Goal: Task Accomplishment & Management: Complete application form

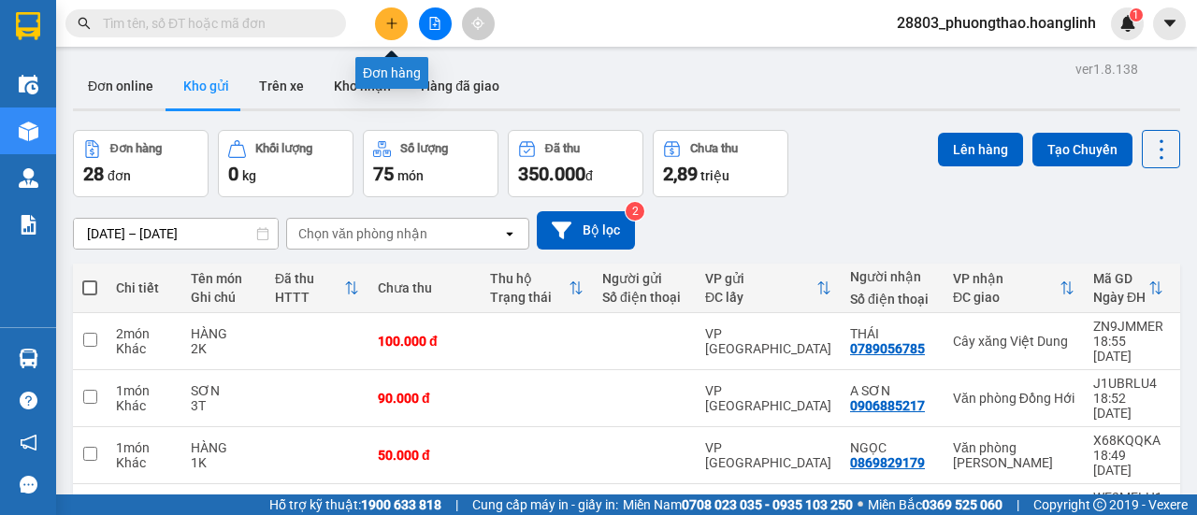
click at [380, 12] on button at bounding box center [391, 23] width 33 height 33
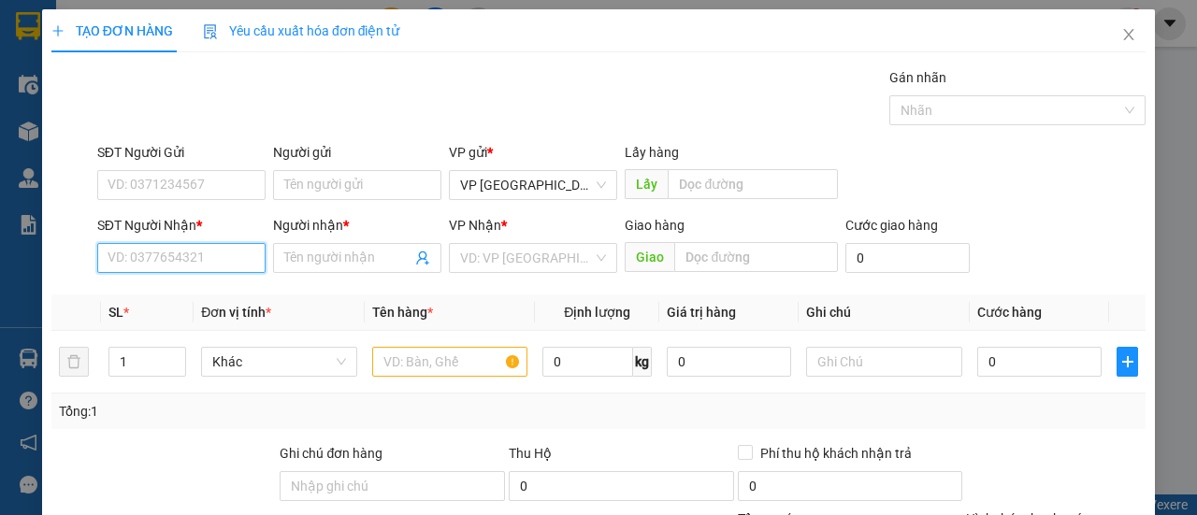
click at [112, 247] on input "SĐT Người Nhận *" at bounding box center [181, 258] width 168 height 30
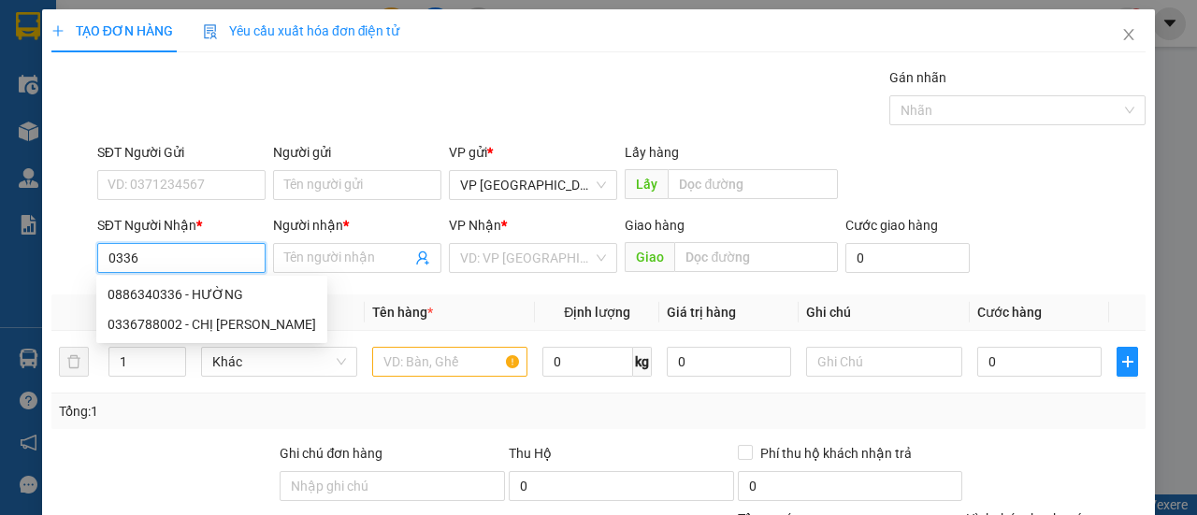
click at [194, 293] on div "0886340336 - HƯỜNG" at bounding box center [212, 294] width 209 height 21
type input "0886340336"
type input "HƯỜNG"
type input "120.000"
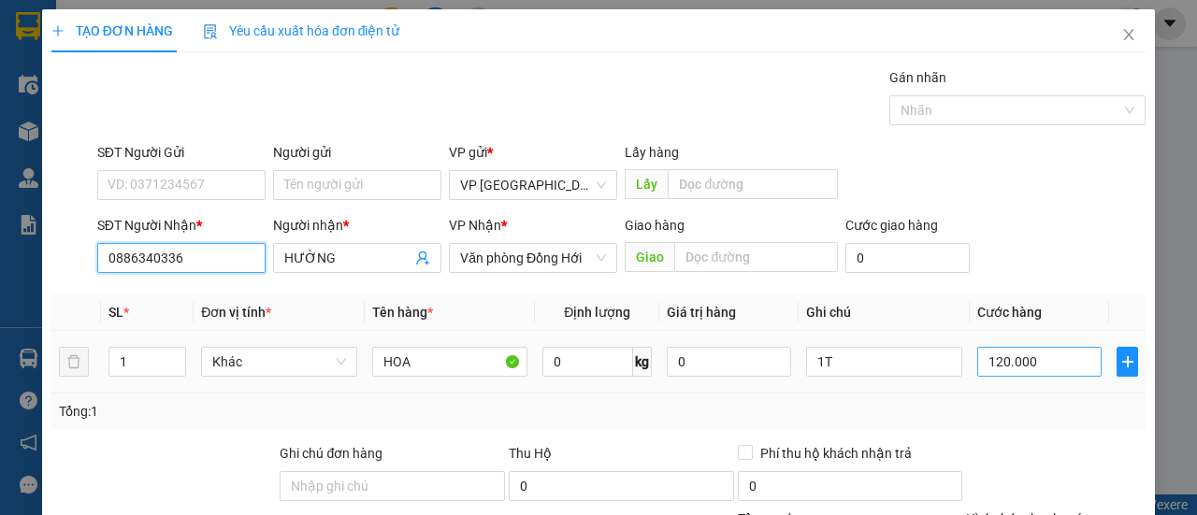
type input "0886340336"
drag, startPoint x: 1007, startPoint y: 361, endPoint x: 1024, endPoint y: 369, distance: 18.8
click at [1008, 361] on input "120.000" at bounding box center [1039, 362] width 124 height 30
type input "5"
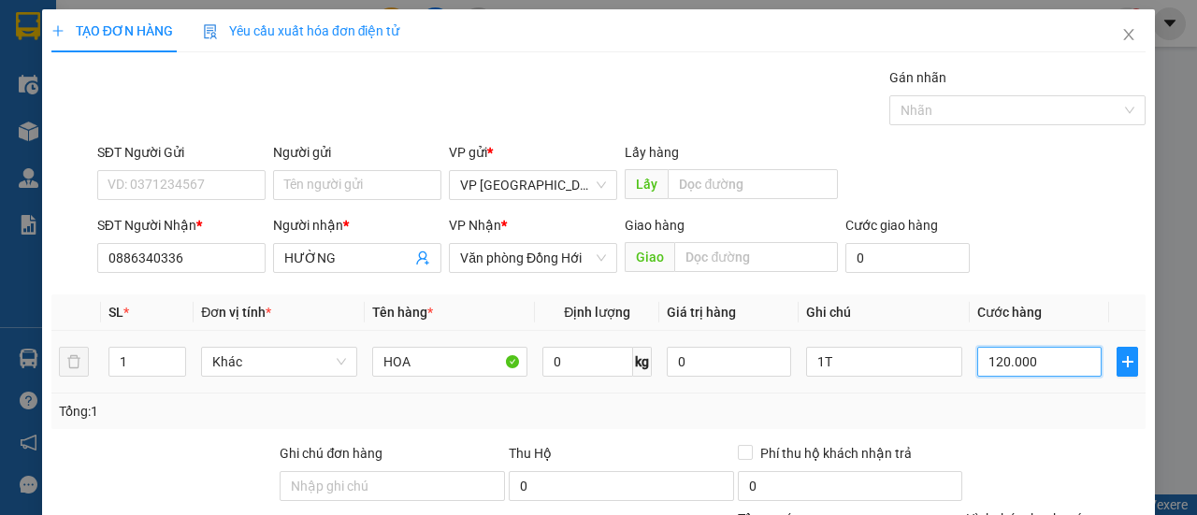
type input "00.005"
type input "50"
type input "0.000.050"
type input "50"
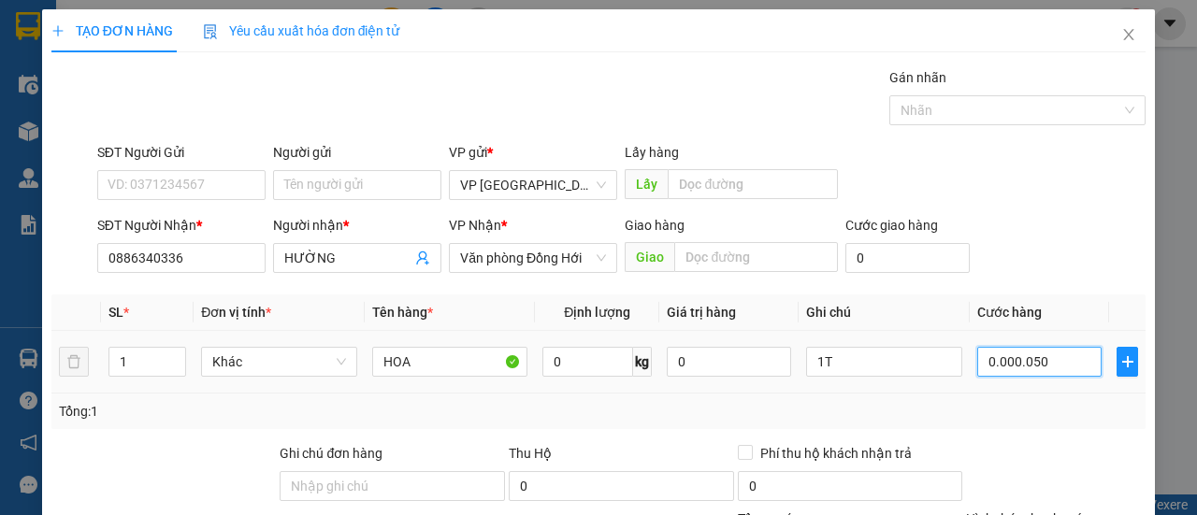
type input "50"
type input "00.000.050"
drag, startPoint x: 1043, startPoint y: 360, endPoint x: 712, endPoint y: 444, distance: 341.5
click at [750, 440] on div "Transit Pickup Surcharge Ids Transit Deliver Surcharge Ids Transit Deliver Surc…" at bounding box center [598, 390] width 1094 height 646
type input "1"
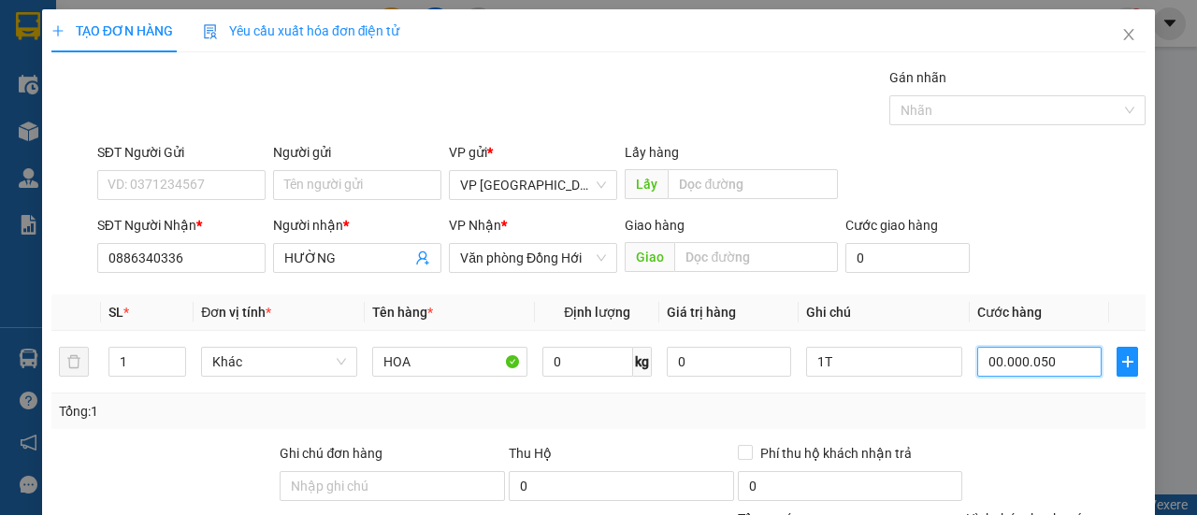
type input "1"
type input "15"
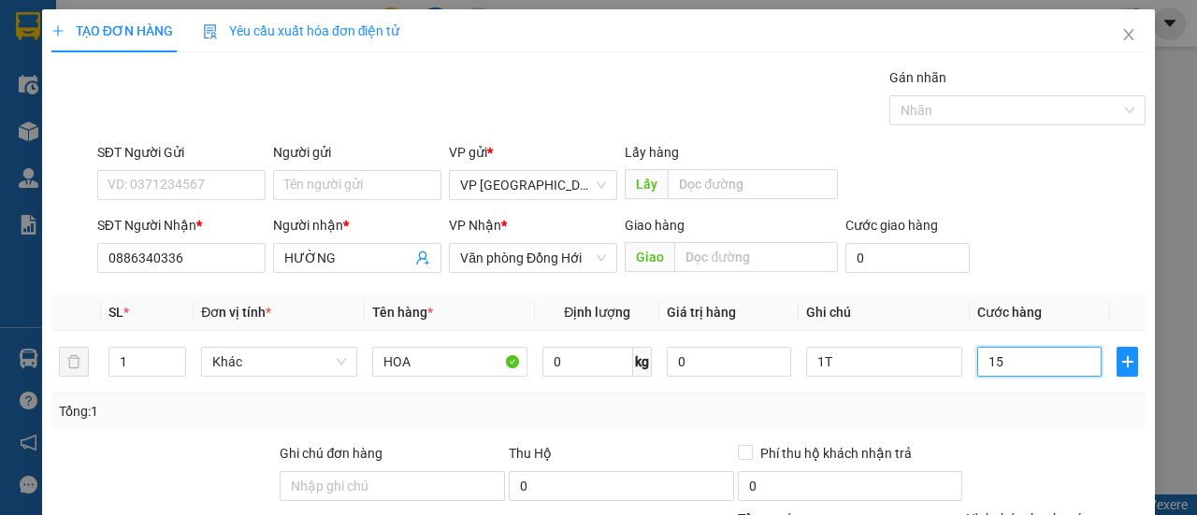
type input "150"
type input "0.150"
type input "150.000"
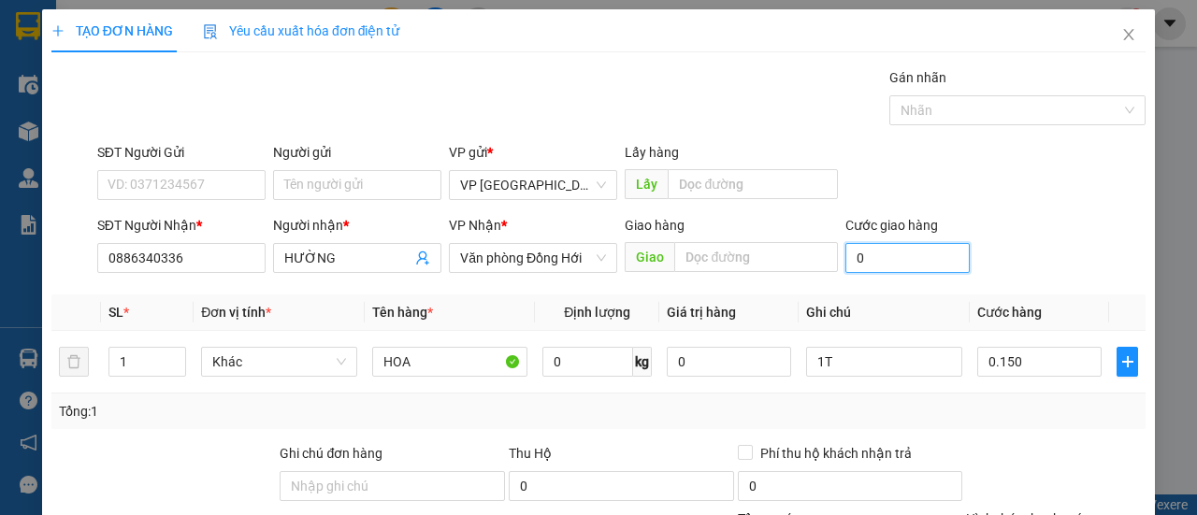
type input "150.000"
click at [941, 254] on input "0" at bounding box center [907, 258] width 124 height 30
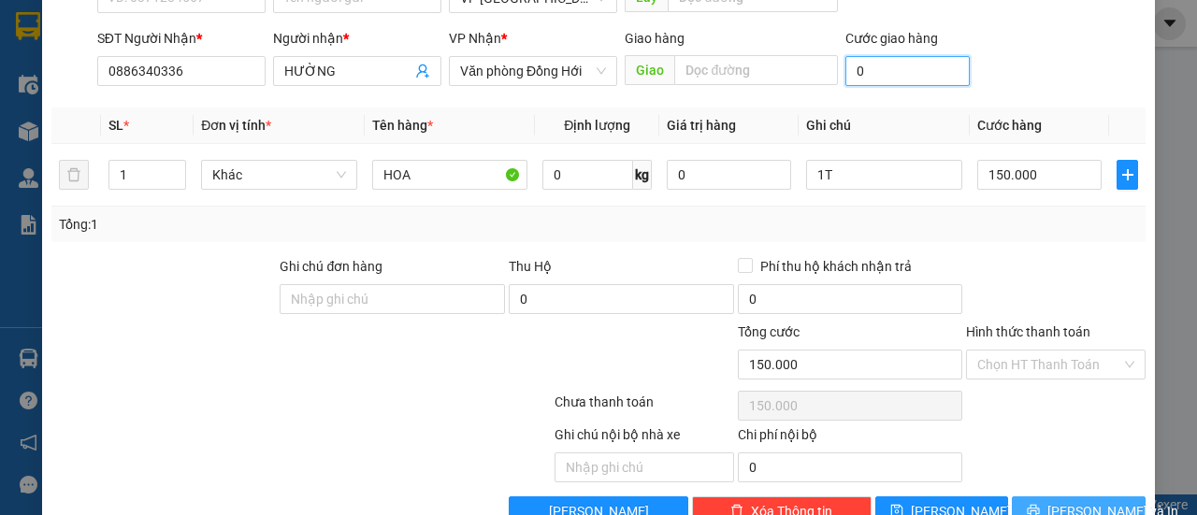
scroll to position [231, 0]
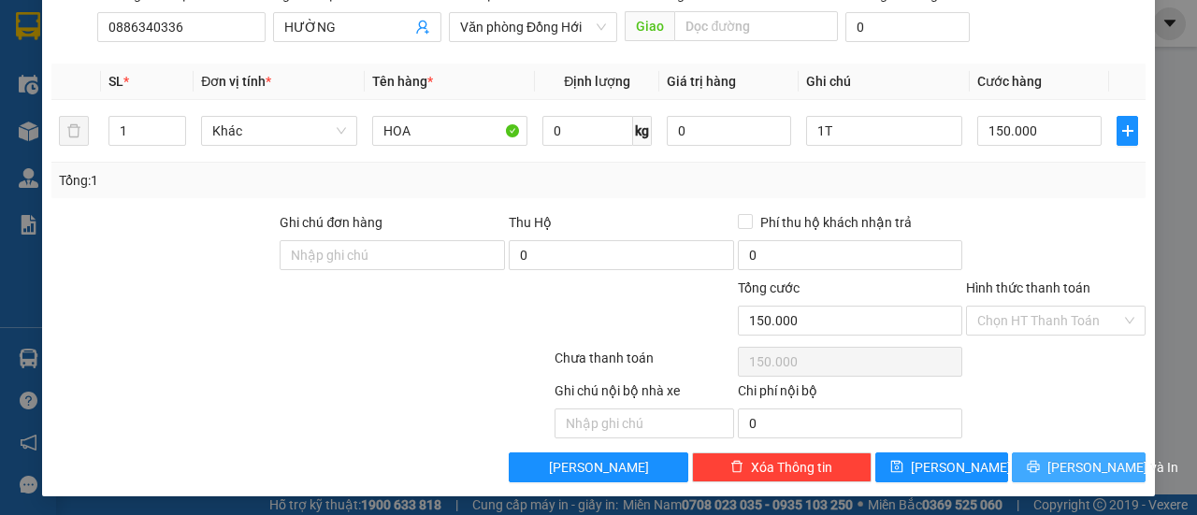
click at [1067, 467] on span "[PERSON_NAME] và In" at bounding box center [1112, 467] width 131 height 21
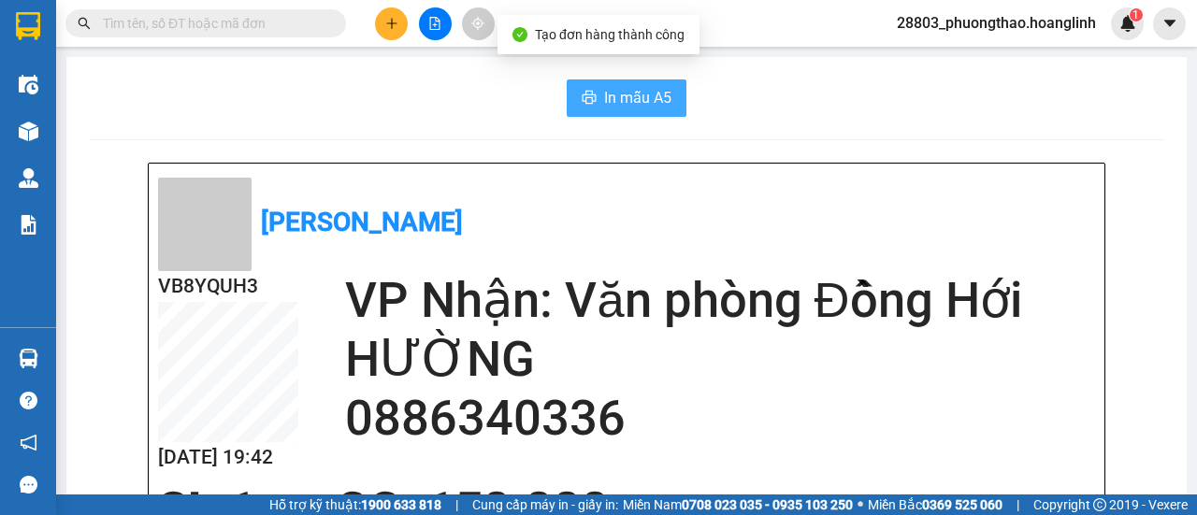
click at [617, 94] on span "In mẫu A5" at bounding box center [637, 97] width 67 height 23
click at [634, 96] on span "In mẫu A5" at bounding box center [637, 97] width 67 height 23
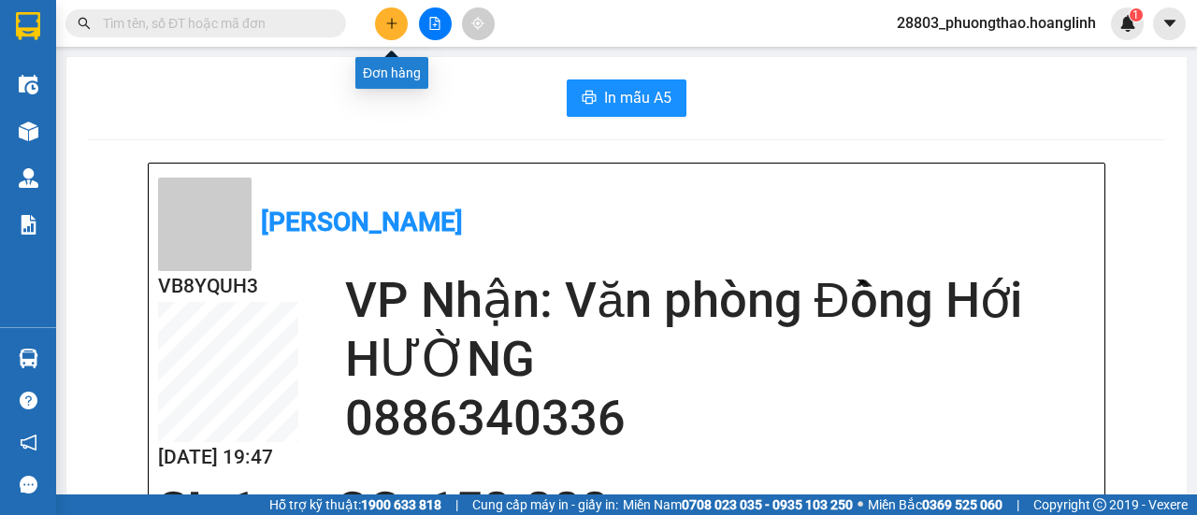
click at [392, 17] on icon "plus" at bounding box center [391, 23] width 13 height 13
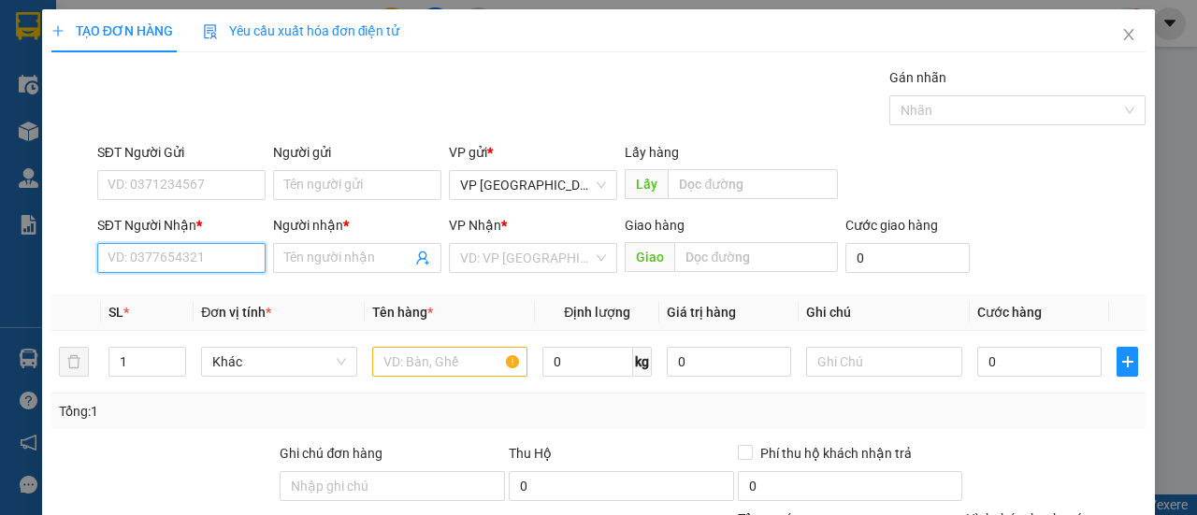
click at [217, 253] on input "SĐT Người Nhận *" at bounding box center [181, 258] width 168 height 30
drag, startPoint x: 163, startPoint y: 298, endPoint x: 197, endPoint y: 295, distance: 34.7
click at [163, 298] on div "0911666445 - [PERSON_NAME]" at bounding box center [200, 294] width 184 height 21
type input "0911666445"
type input "[PERSON_NAME]"
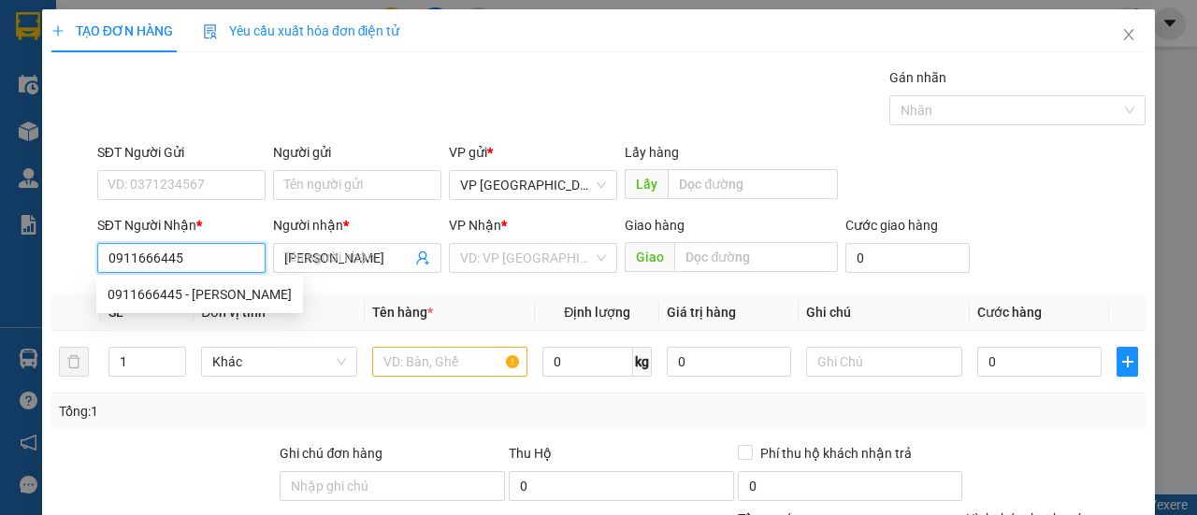
type input "60.000"
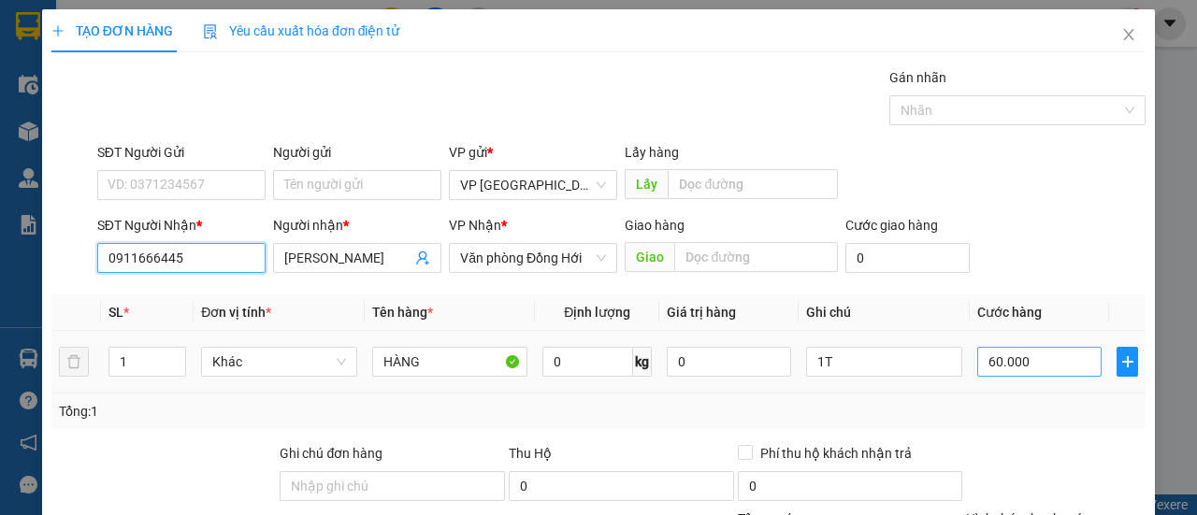
type input "0911666445"
click at [1010, 362] on input "60.000" at bounding box center [1039, 362] width 124 height 30
type input "5"
type input "00.005"
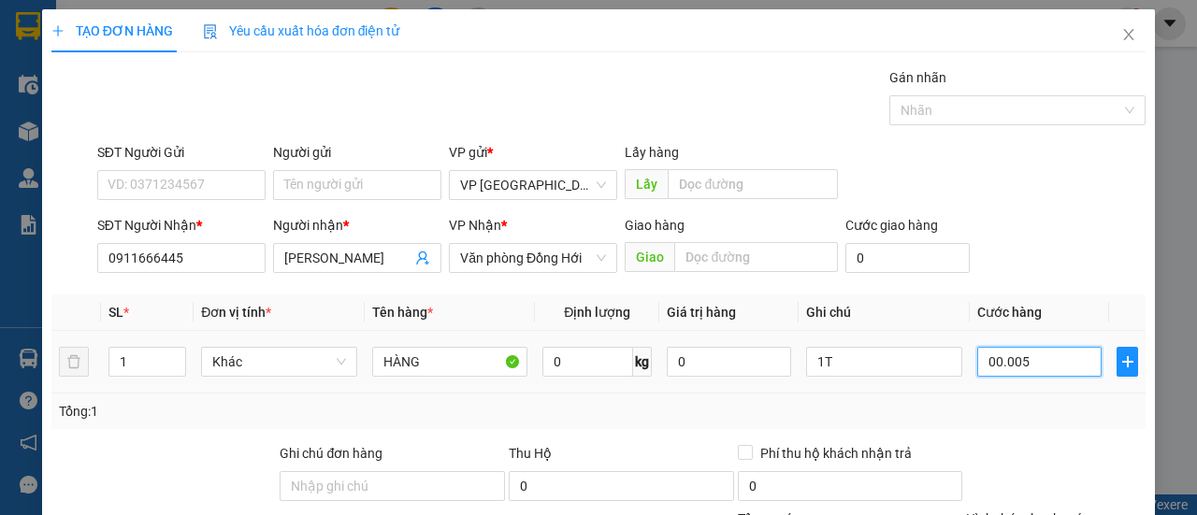
type input "50"
type input "0.000.050"
click at [1070, 239] on div "SĐT Người Nhận * 0911666445 Người nhận * ĐỨC [PERSON_NAME] * Văn phòng Đồng Hới…" at bounding box center [622, 247] width 1056 height 65
type input "50.000"
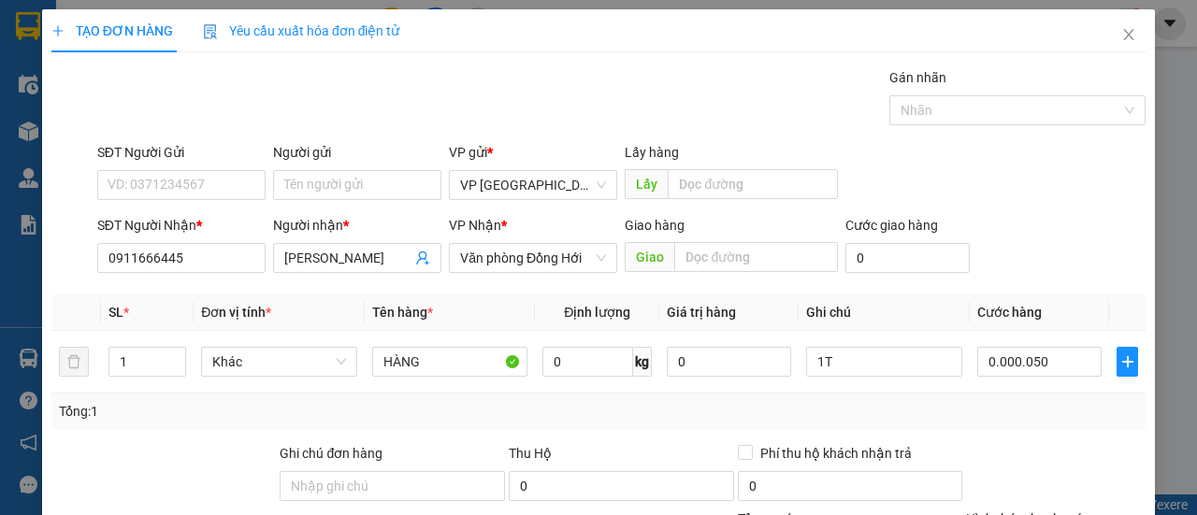
type input "50.000"
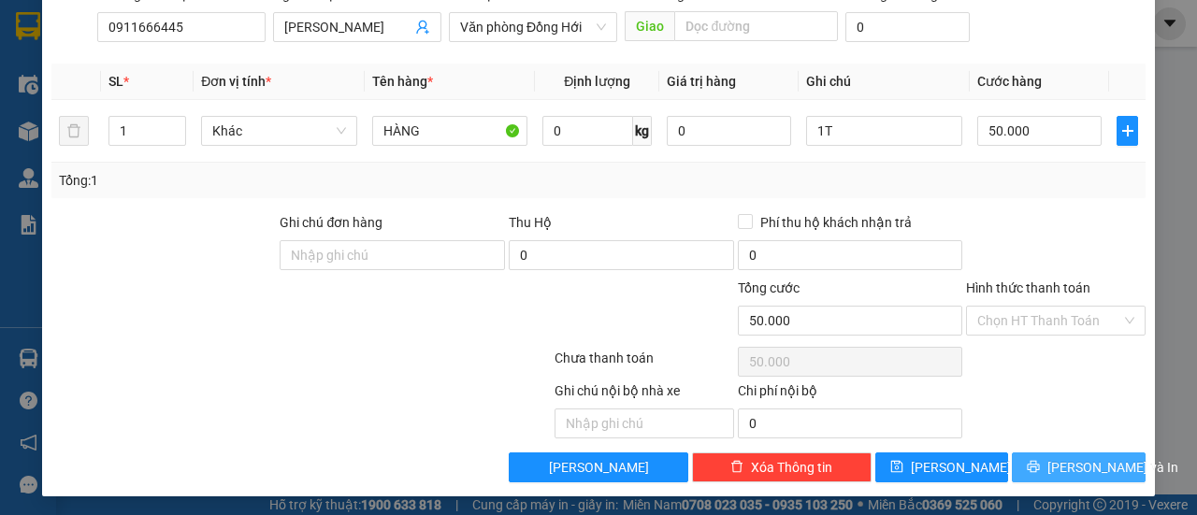
drag, startPoint x: 1083, startPoint y: 463, endPoint x: 1068, endPoint y: 465, distance: 15.1
click at [1082, 462] on span "[PERSON_NAME] và In" at bounding box center [1112, 467] width 131 height 21
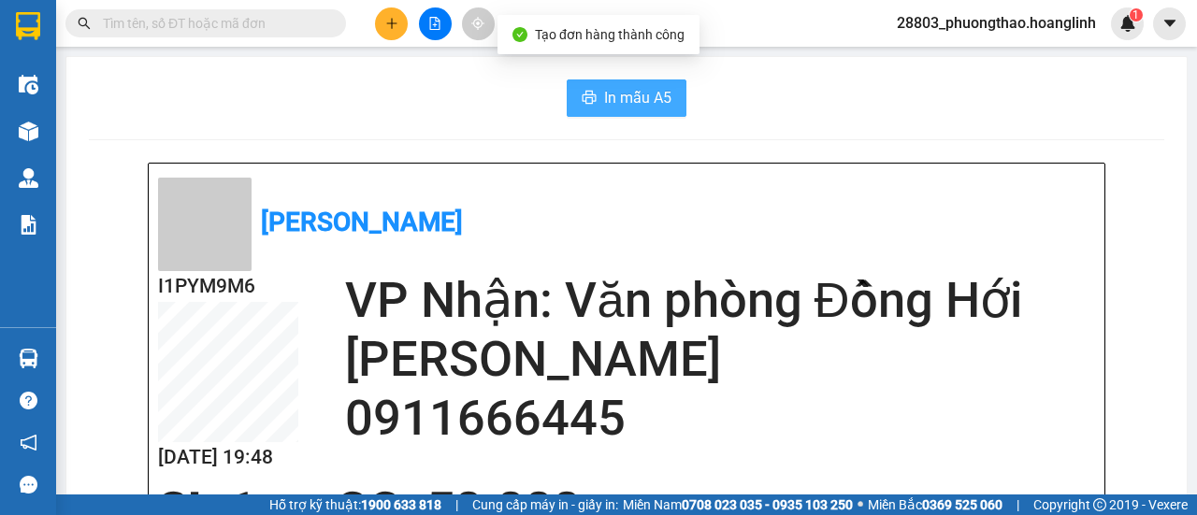
click at [629, 100] on span "In mẫu A5" at bounding box center [637, 97] width 67 height 23
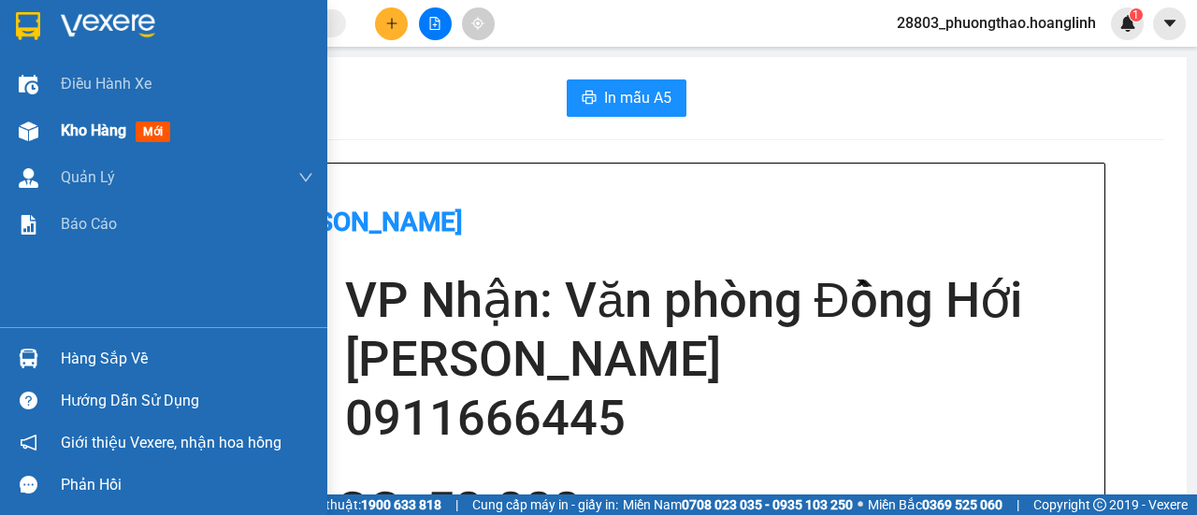
drag, startPoint x: 106, startPoint y: 134, endPoint x: 158, endPoint y: 137, distance: 52.5
click at [107, 134] on span "Kho hàng" at bounding box center [93, 131] width 65 height 18
